Goal: Transaction & Acquisition: Subscribe to service/newsletter

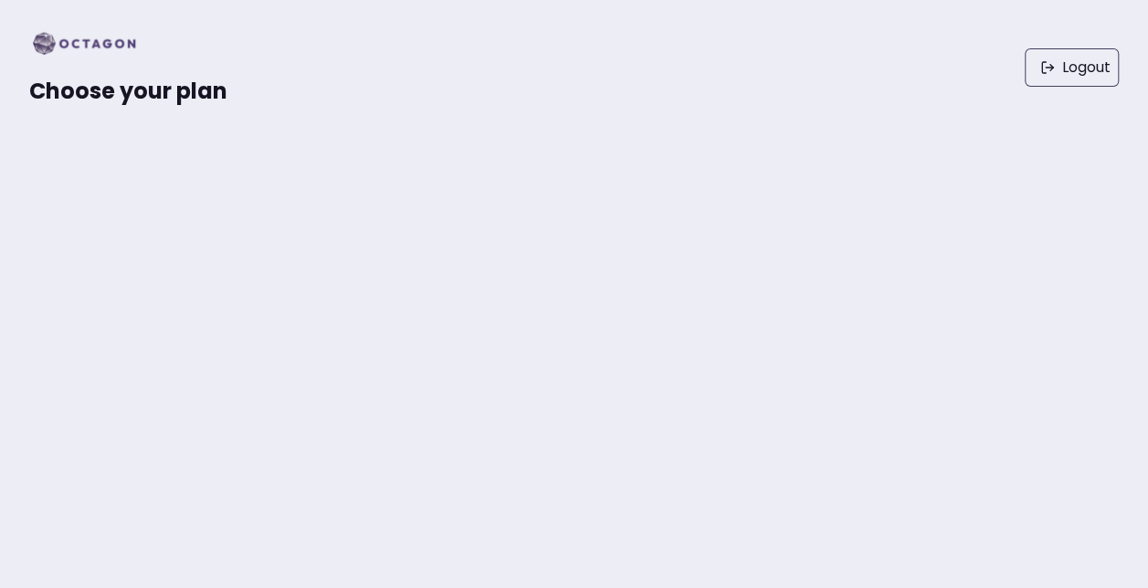
click at [37, 47] on img at bounding box center [89, 43] width 121 height 29
click at [69, 38] on img at bounding box center [89, 43] width 121 height 29
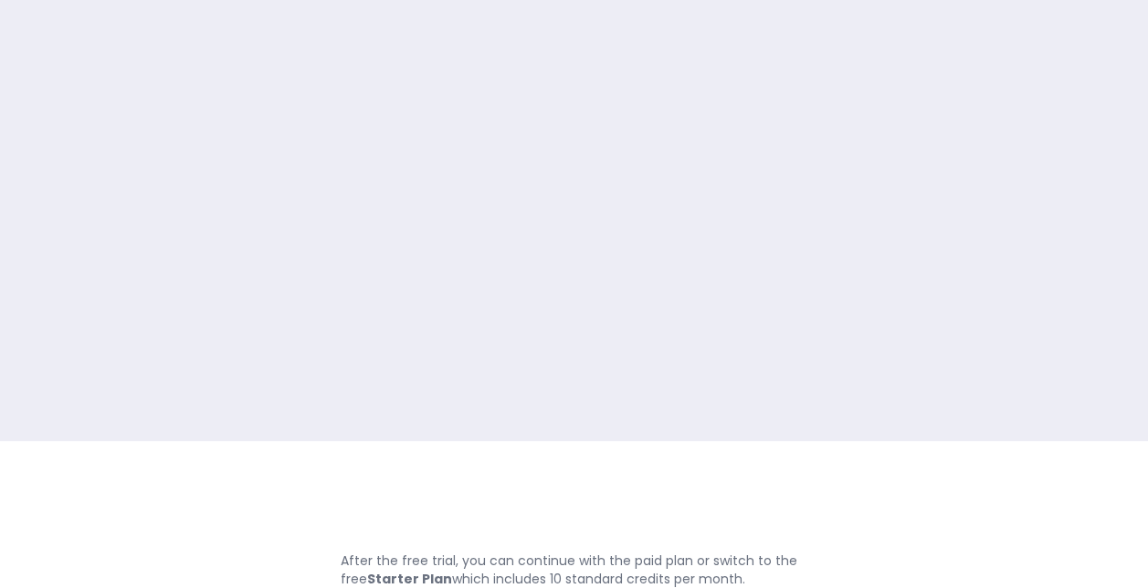
click at [402, 575] on strong "Starter Plan" at bounding box center [409, 579] width 85 height 18
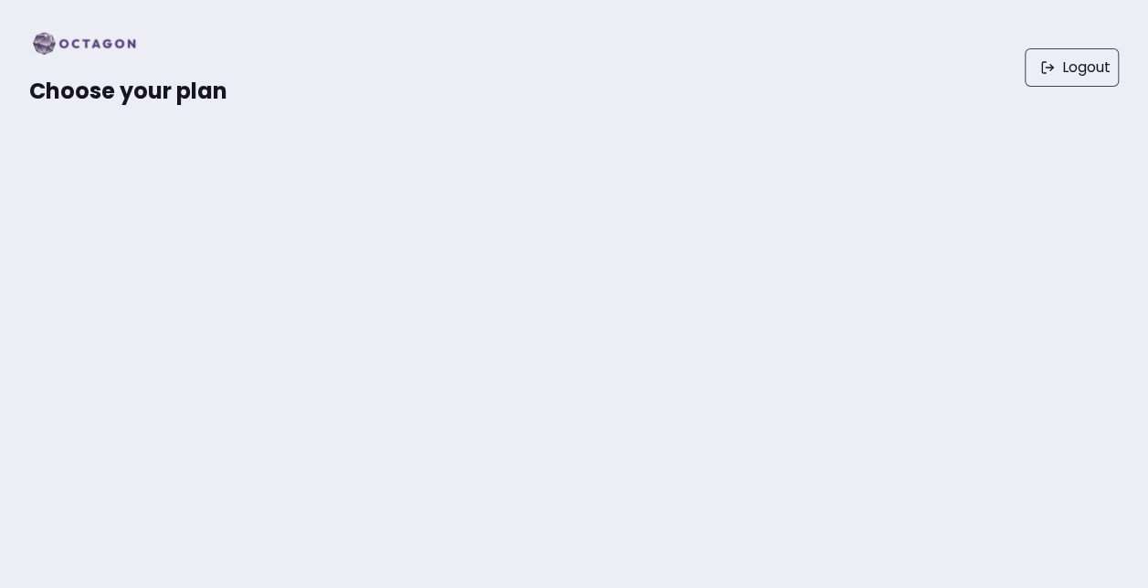
click at [146, 87] on span "Choose your plan" at bounding box center [128, 91] width 198 height 30
click at [39, 49] on img at bounding box center [89, 43] width 121 height 29
click at [43, 35] on img at bounding box center [89, 43] width 121 height 29
